Goal: Ask a question

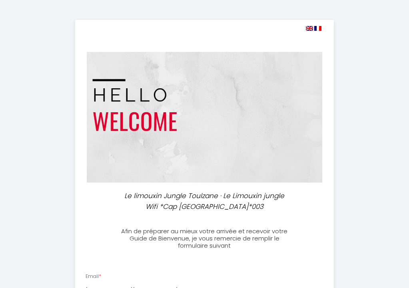
select select
select select "10:00"
select select
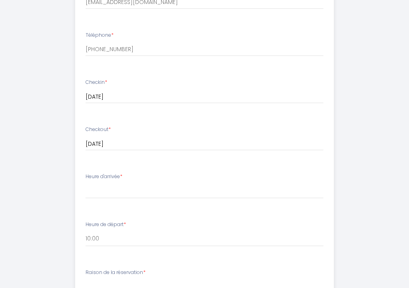
scroll to position [289, 0]
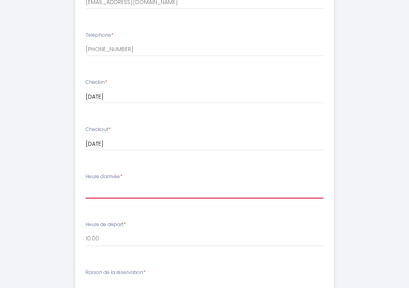
select select "17:00"
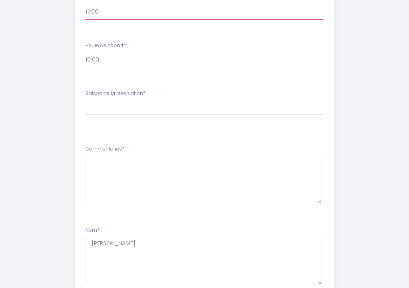
scroll to position [464, 0]
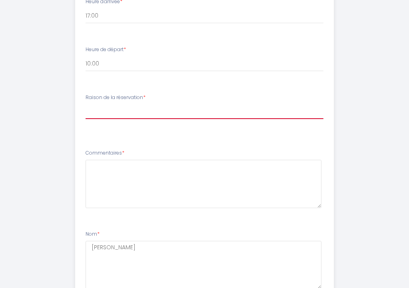
select select "Loisirs/ Vacances"
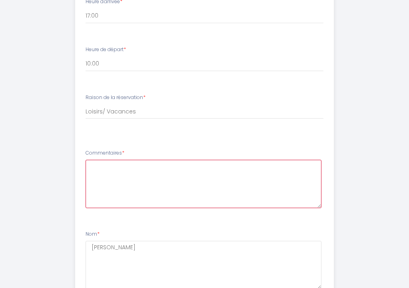
click at [93, 167] on textarea at bounding box center [204, 184] width 236 height 48
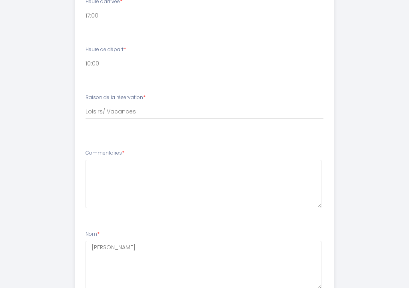
click at [156, 136] on li "Raison de la réservation * [PERSON_NAME] de la réservation Professionnel Loisir…" at bounding box center [205, 114] width 258 height 51
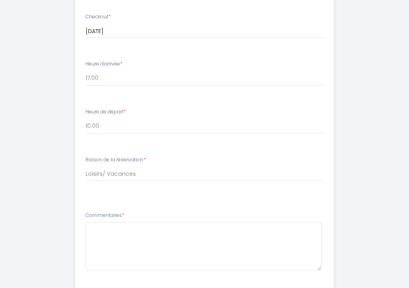
scroll to position [402, 0]
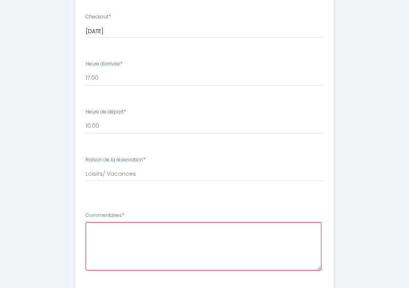
click at [91, 227] on textarea at bounding box center [204, 246] width 236 height 48
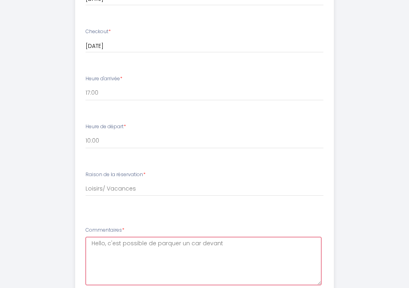
scroll to position [388, 0]
click at [120, 238] on textarea "Hello, c'est possible de parquer un car devant l'appartement? Merci beaucoup" at bounding box center [204, 260] width 236 height 48
click at [177, 240] on textarea "Hello, est-il possible de parquer un car devant l'appartement? Merci beaucoup" at bounding box center [204, 260] width 236 height 48
click at [186, 240] on textarea "Hello, est-il possible de guarerr un car devant l'appartement? Merci beaucoup" at bounding box center [204, 260] width 236 height 48
click at [176, 238] on textarea "Hello, est-il possible de guarerr une car devant l'appartement? Merci beaucoup" at bounding box center [204, 260] width 236 height 48
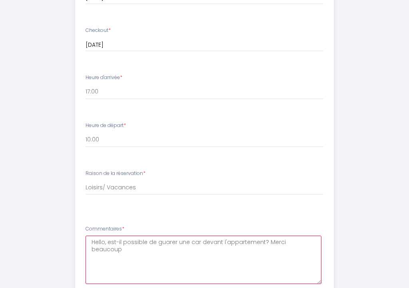
click at [198, 238] on textarea "Hello, est-il possible de guarer une car devant l'appartement? Merci beaucoup" at bounding box center [204, 260] width 236 height 48
click at [166, 242] on textarea "Hello, est-il possible de guarer une voiture devant l'appartement? Merci beauco…" at bounding box center [204, 260] width 236 height 48
click at [157, 266] on textarea "Hello, est-il possible de guarer une voiture devant l'appartement? Merci beauco…" at bounding box center [204, 260] width 236 height 48
click at [164, 240] on textarea "Hello, est-il possible de guarer une voiture devant l'appartement? Merci beauco…" at bounding box center [204, 260] width 236 height 48
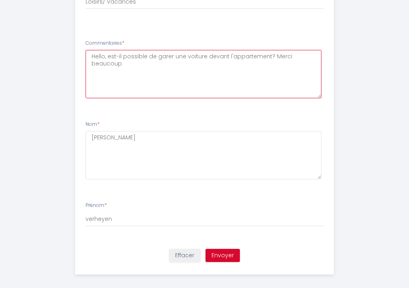
scroll to position [573, 0]
type textarea "Hello, est-il possible de garer une voiture devant l'appartement? Merci beaucoup"
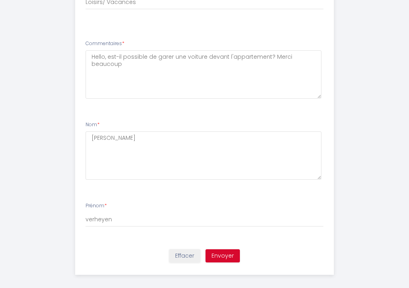
click at [219, 251] on button "Envoyer" at bounding box center [223, 257] width 34 height 14
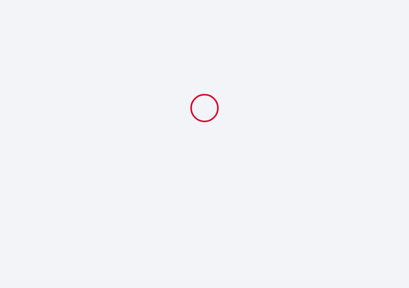
scroll to position [0, 0]
select select "10:00"
select select "Loisirs/ Vacances"
